Goal: Task Accomplishment & Management: Manage account settings

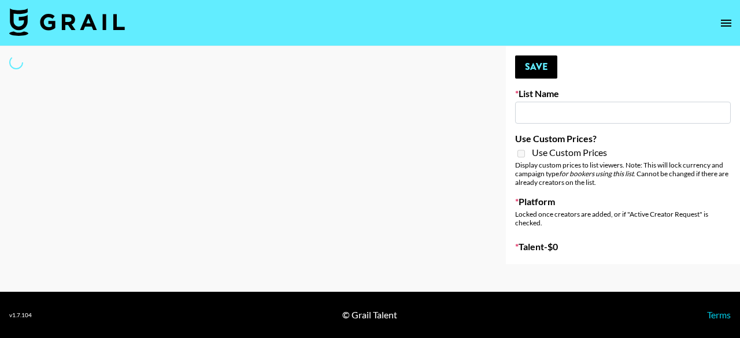
type input "NBC Universal"
select select "Song"
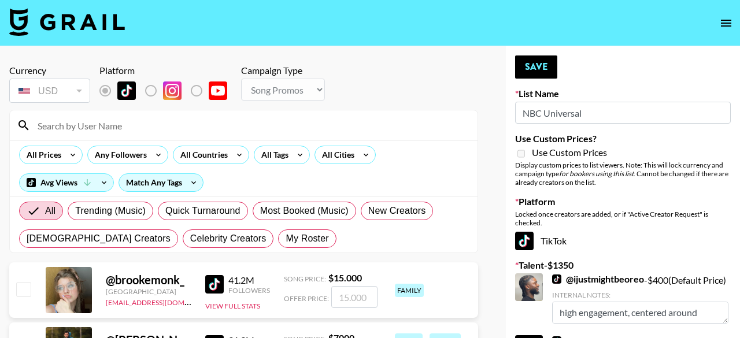
type textarea "high engagement"
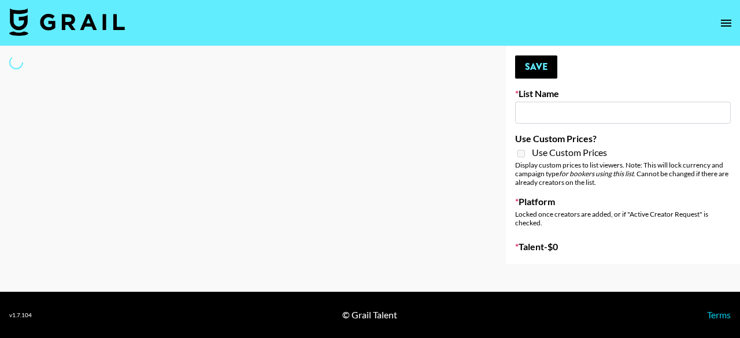
type input "NBC Universal"
select select "Song"
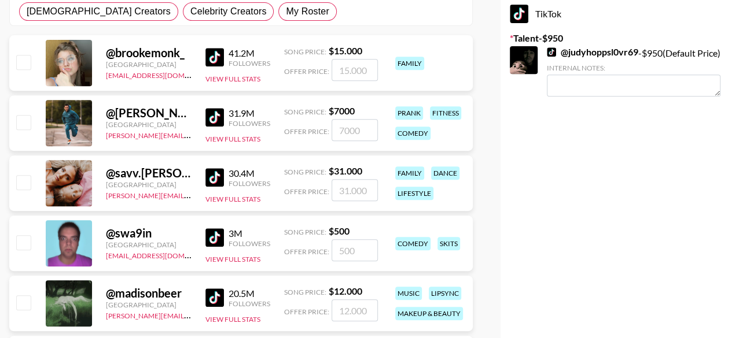
scroll to position [174, 0]
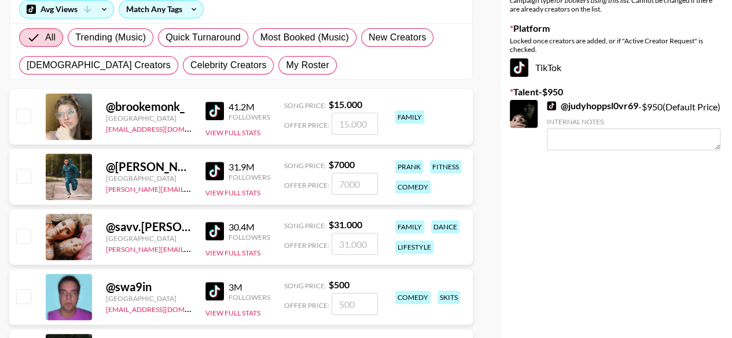
click at [581, 105] on link "@ judyhoppsl0vr69" at bounding box center [592, 106] width 91 height 12
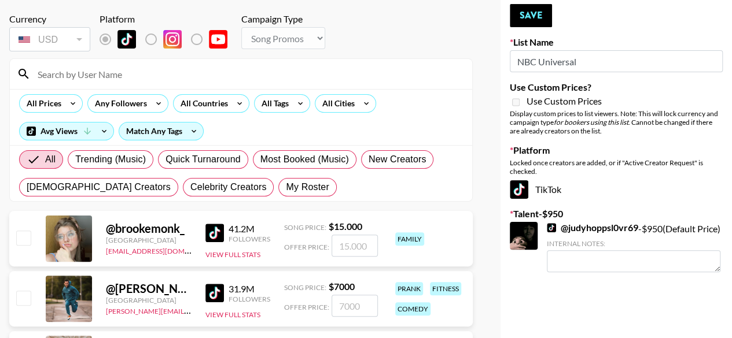
scroll to position [0, 0]
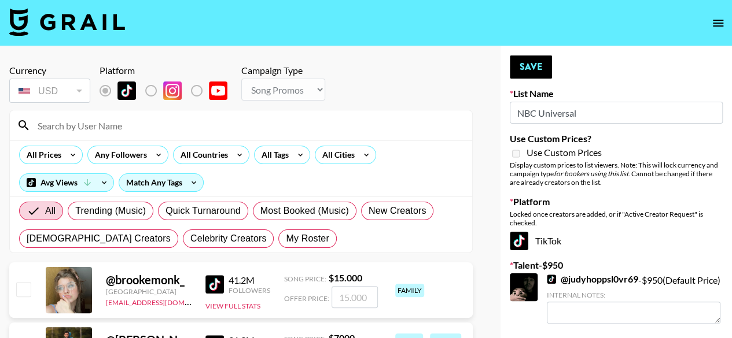
click at [198, 127] on input at bounding box center [248, 125] width 434 height 19
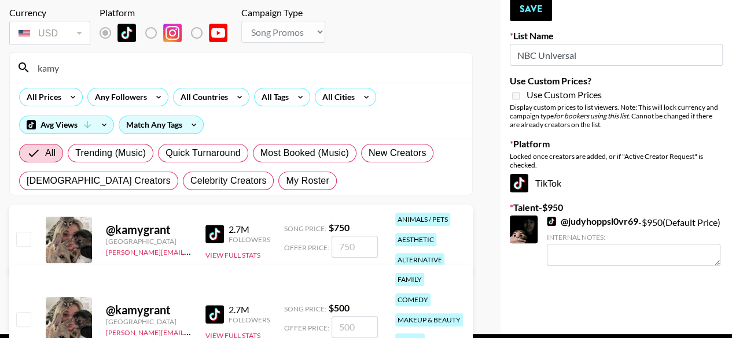
scroll to position [99, 0]
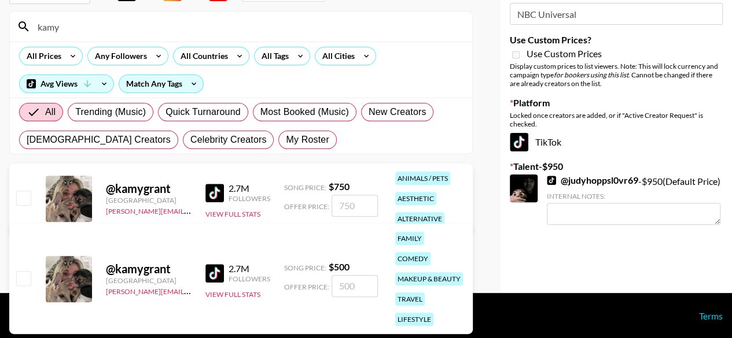
type input "kamy"
click at [20, 200] on input "checkbox" at bounding box center [23, 198] width 14 height 14
checkbox input "true"
type input "750"
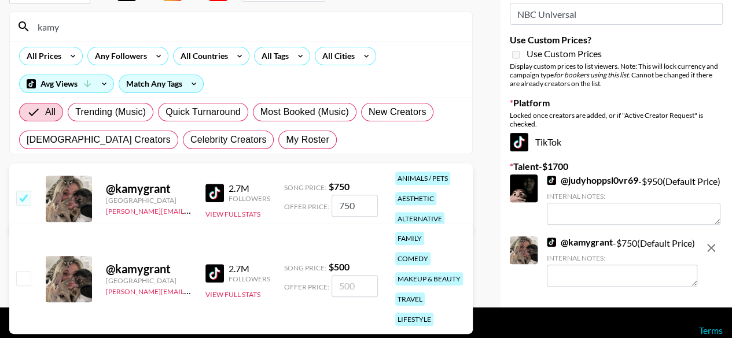
click at [355, 207] on input "750" at bounding box center [354, 206] width 46 height 22
checkbox input "false"
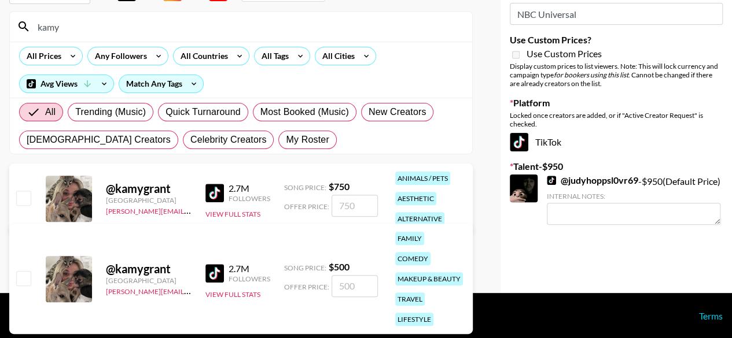
click at [23, 193] on input "checkbox" at bounding box center [23, 198] width 14 height 14
checkbox input "true"
type input "750"
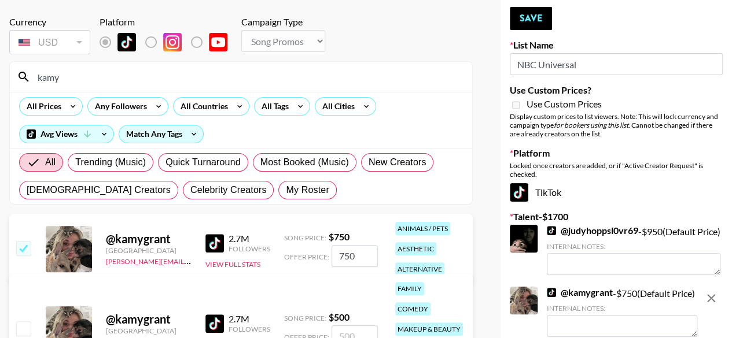
scroll to position [0, 0]
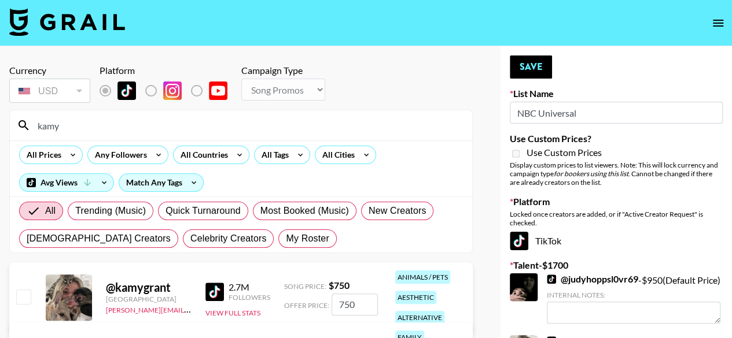
checkbox input "false"
type textarea "high engagement"
